Goal: Entertainment & Leisure: Consume media (video, audio)

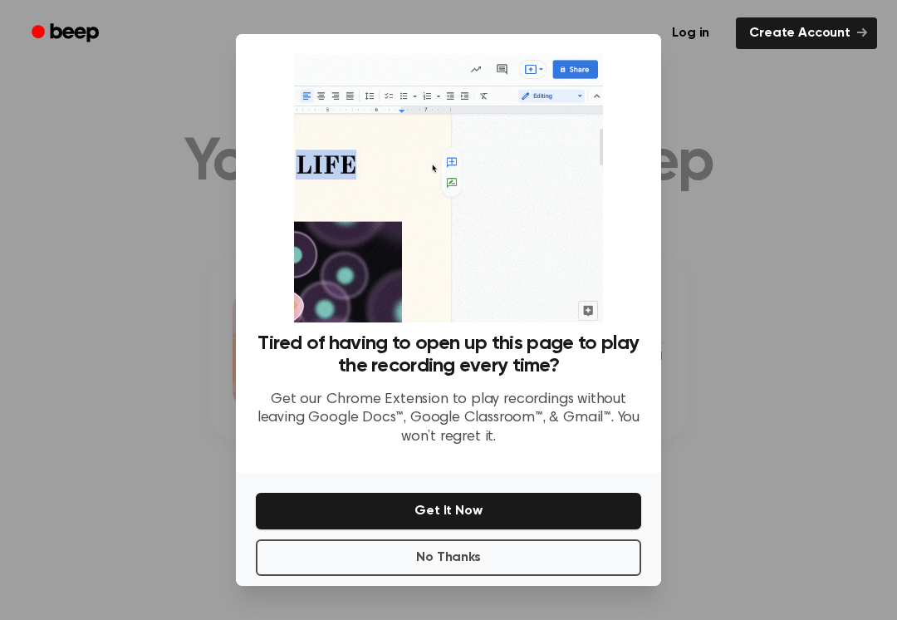
click at [450, 547] on button "No Thanks" at bounding box center [448, 557] width 385 height 37
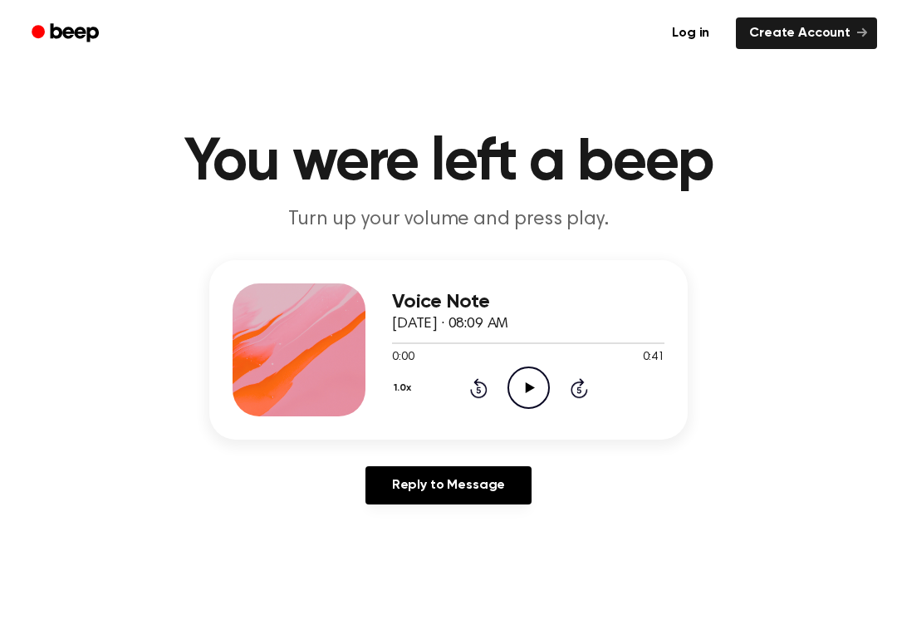
click at [522, 397] on icon "Play Audio" at bounding box center [529, 387] width 42 height 42
click at [531, 384] on icon at bounding box center [528, 387] width 7 height 11
click at [536, 394] on icon "Play Audio" at bounding box center [529, 387] width 42 height 42
click at [464, 384] on div "1.0x Rewind 5 seconds Pause Audio Skip 5 seconds" at bounding box center [528, 387] width 272 height 42
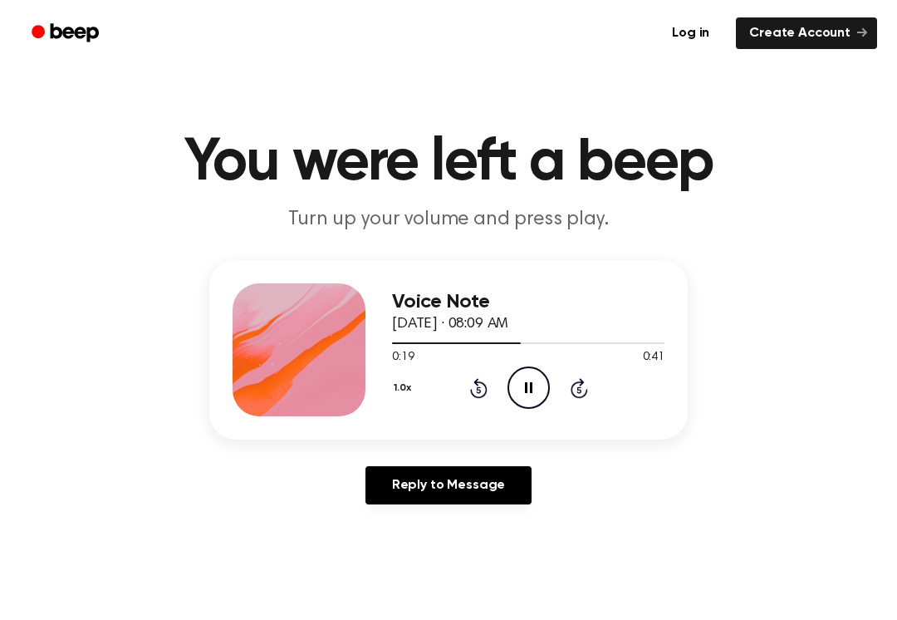
click at [467, 379] on div "1.0x Rewind 5 seconds Pause Audio Skip 5 seconds" at bounding box center [528, 387] width 272 height 42
click at [528, 390] on icon "Pause Audio" at bounding box center [529, 387] width 42 height 42
click at [513, 391] on icon "Play Audio" at bounding box center [529, 387] width 42 height 42
click at [465, 403] on div "1.0x Rewind 5 seconds Pause Audio Skip 5 seconds" at bounding box center [528, 387] width 272 height 42
click at [471, 393] on icon at bounding box center [478, 388] width 17 height 20
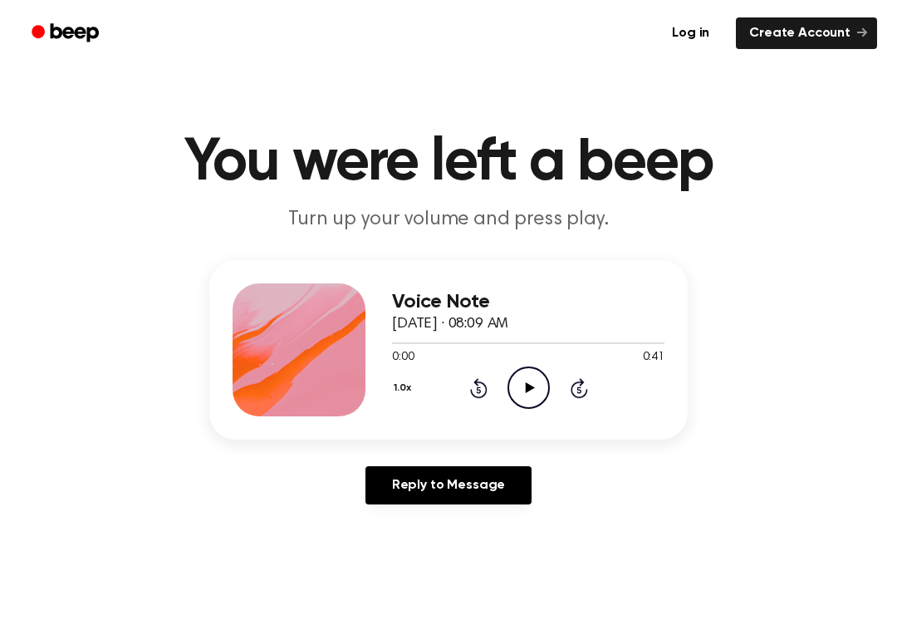
click at [526, 395] on icon "Play Audio" at bounding box center [529, 387] width 42 height 42
click at [479, 395] on icon "Rewind 5 seconds" at bounding box center [478, 388] width 18 height 22
click at [478, 394] on icon "Rewind 5 seconds" at bounding box center [478, 388] width 18 height 22
click at [472, 391] on icon at bounding box center [478, 388] width 17 height 20
click at [466, 388] on div "1.0x Rewind 5 seconds Pause Audio Skip 5 seconds" at bounding box center [528, 387] width 272 height 42
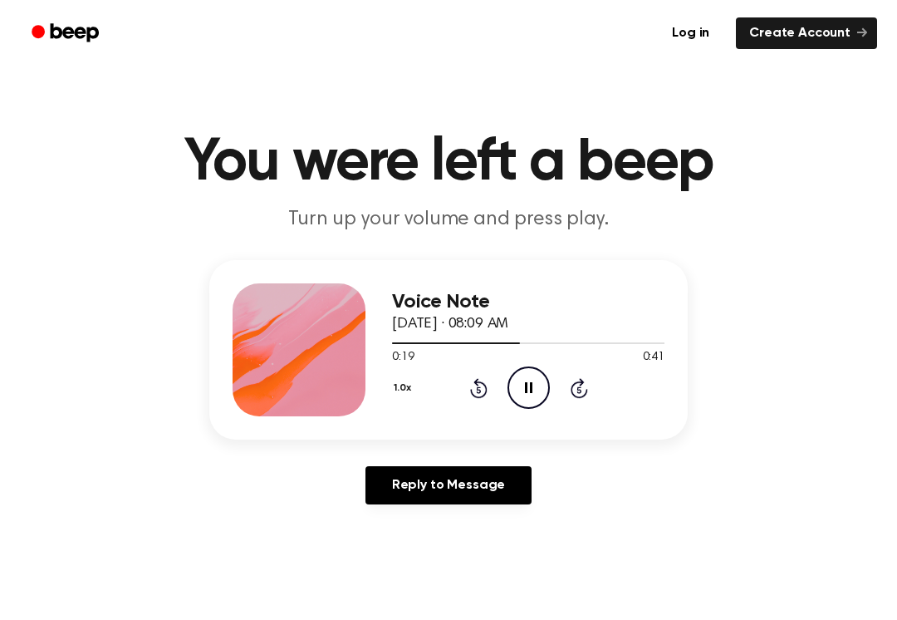
click at [469, 393] on icon "Rewind 5 seconds" at bounding box center [478, 388] width 18 height 22
click at [462, 388] on div "1.0x Rewind 5 seconds Pause Audio Skip 5 seconds" at bounding box center [528, 387] width 272 height 42
click at [457, 385] on div "1.0x Rewind 5 seconds Pause Audio Skip 5 seconds" at bounding box center [528, 387] width 272 height 42
click at [470, 377] on icon "Rewind 5 seconds" at bounding box center [478, 388] width 18 height 22
click at [473, 383] on icon "Rewind 5 seconds" at bounding box center [478, 388] width 18 height 22
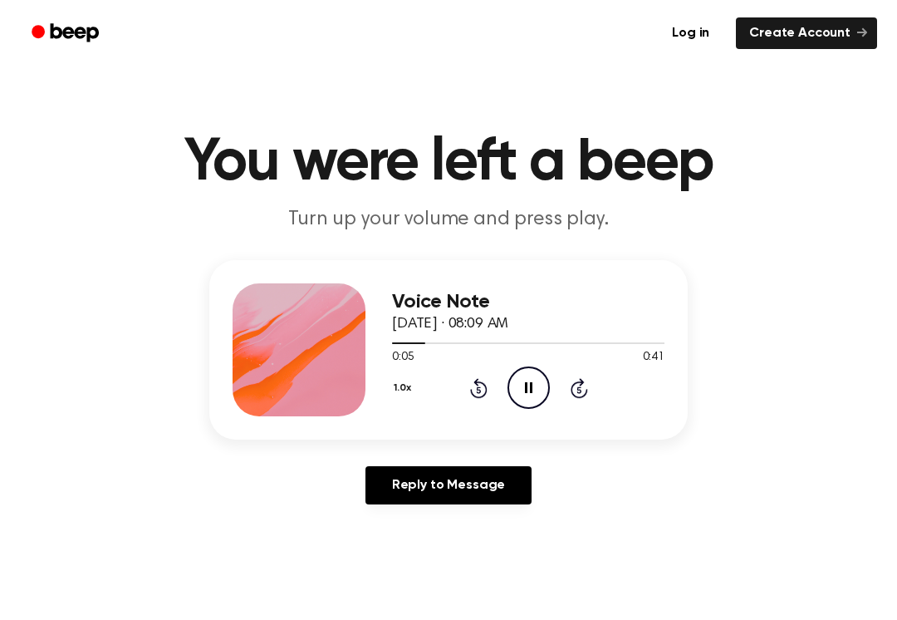
click at [477, 391] on icon "Rewind 5 seconds" at bounding box center [478, 388] width 18 height 22
click at [469, 387] on icon "Rewind 5 seconds" at bounding box center [478, 388] width 18 height 22
click at [459, 395] on div "1.0x Rewind 5 seconds Pause Audio Skip 5 seconds" at bounding box center [528, 387] width 272 height 42
click at [895, 302] on main "You were left a beep Turn up your volume and press play. Voice Note [DATE] · 08…" at bounding box center [448, 512] width 897 height 1024
click at [522, 387] on icon "Pause Audio" at bounding box center [529, 387] width 42 height 42
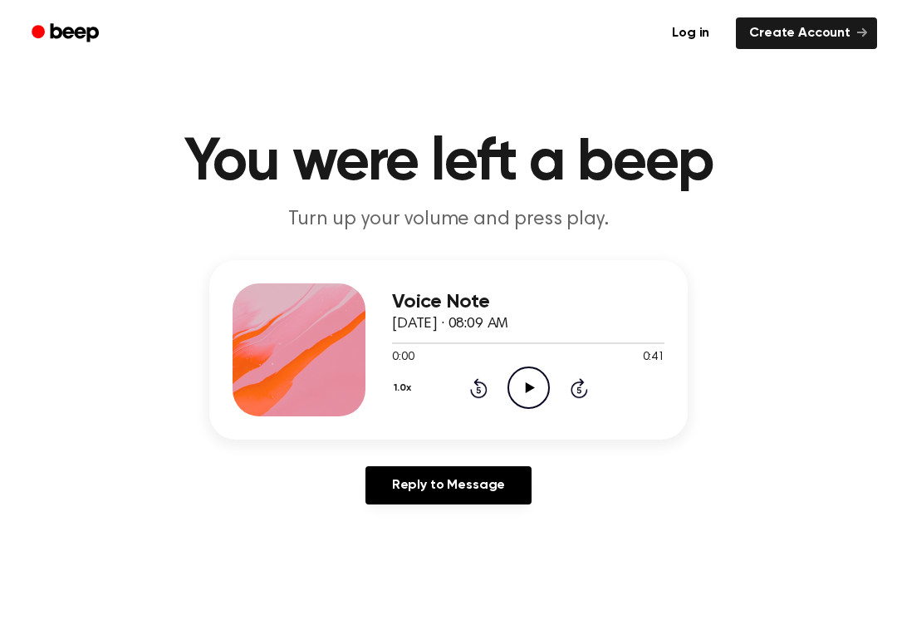
scroll to position [3, 0]
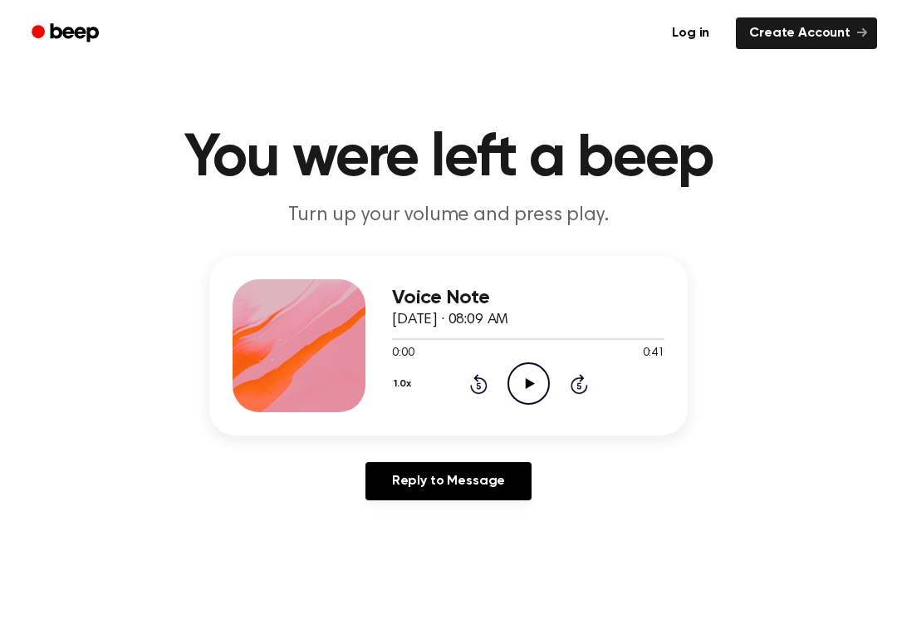
click at [529, 385] on icon at bounding box center [529, 383] width 9 height 11
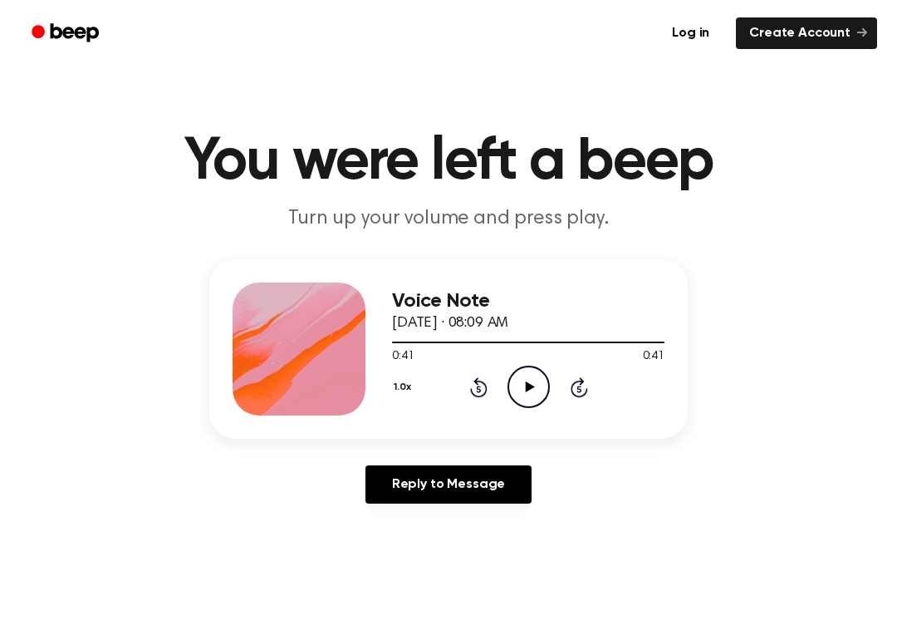
scroll to position [0, 0]
